Goal: Find specific page/section: Find specific page/section

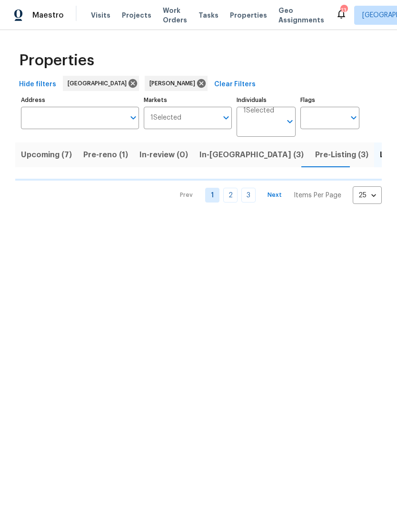
click at [213, 153] on span "In-reno (3)" at bounding box center [252, 154] width 104 height 13
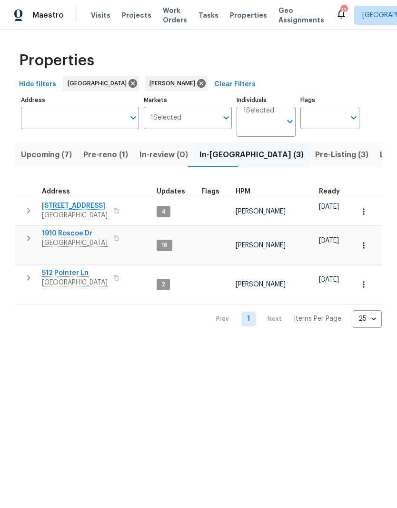
click at [86, 230] on span "1910 Roscoe Dr" at bounding box center [75, 234] width 66 height 10
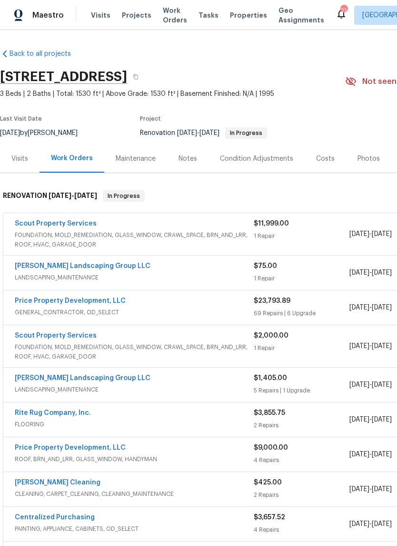
click at [370, 160] on div "Photos" at bounding box center [369, 159] width 22 height 10
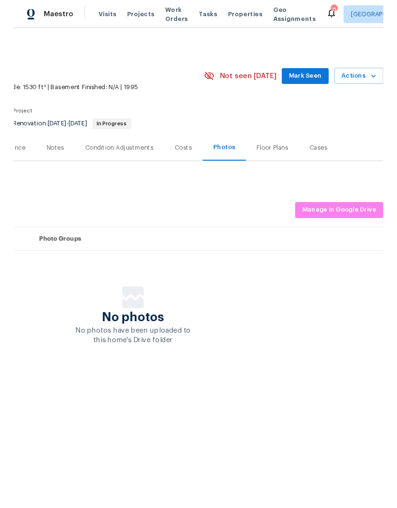
scroll to position [0, 141]
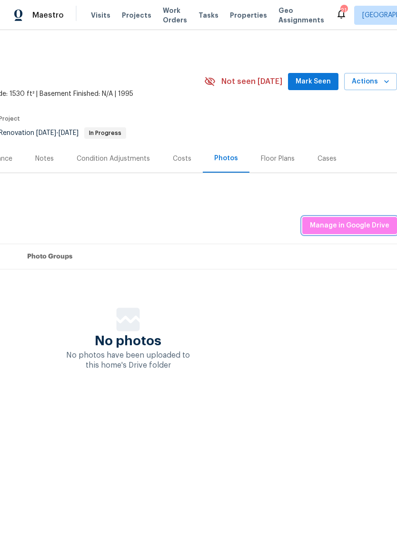
click at [367, 224] on span "Manage in Google Drive" at bounding box center [350, 226] width 80 height 12
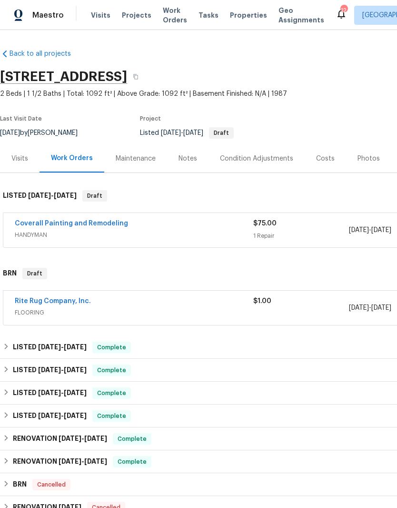
scroll to position [2, 140]
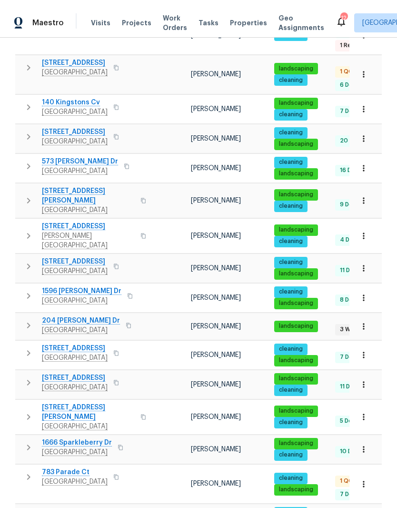
scroll to position [39, 0]
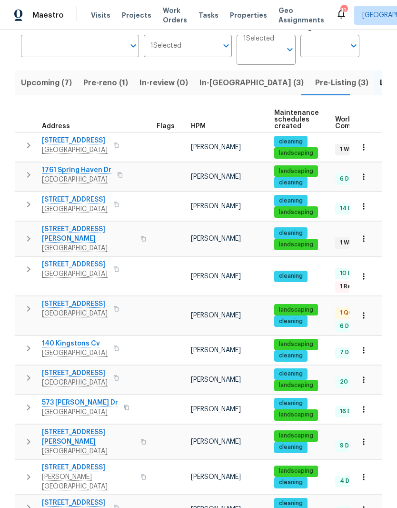
scroll to position [71, 0]
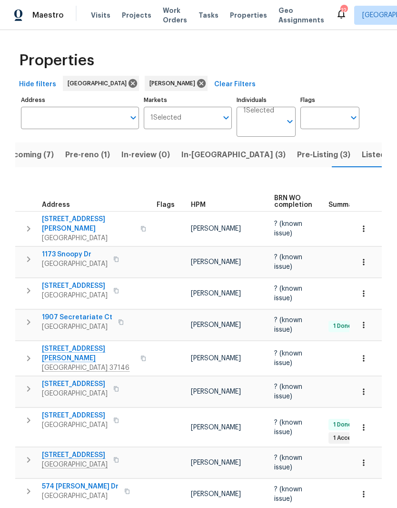
click at [362, 157] on span "Listed (21)" at bounding box center [381, 154] width 39 height 13
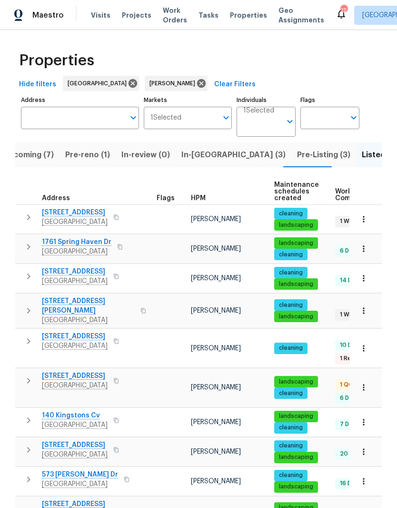
click at [73, 334] on span "[STREET_ADDRESS]" at bounding box center [75, 337] width 66 height 10
click at [365, 338] on button "button" at bounding box center [364, 348] width 21 height 21
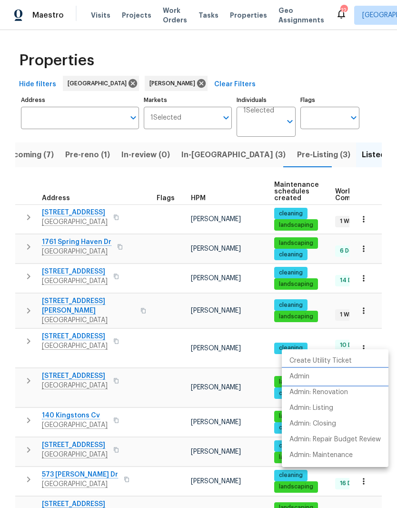
click at [306, 379] on p "Admin" at bounding box center [300, 377] width 20 height 10
